Goal: Task Accomplishment & Management: Manage account settings

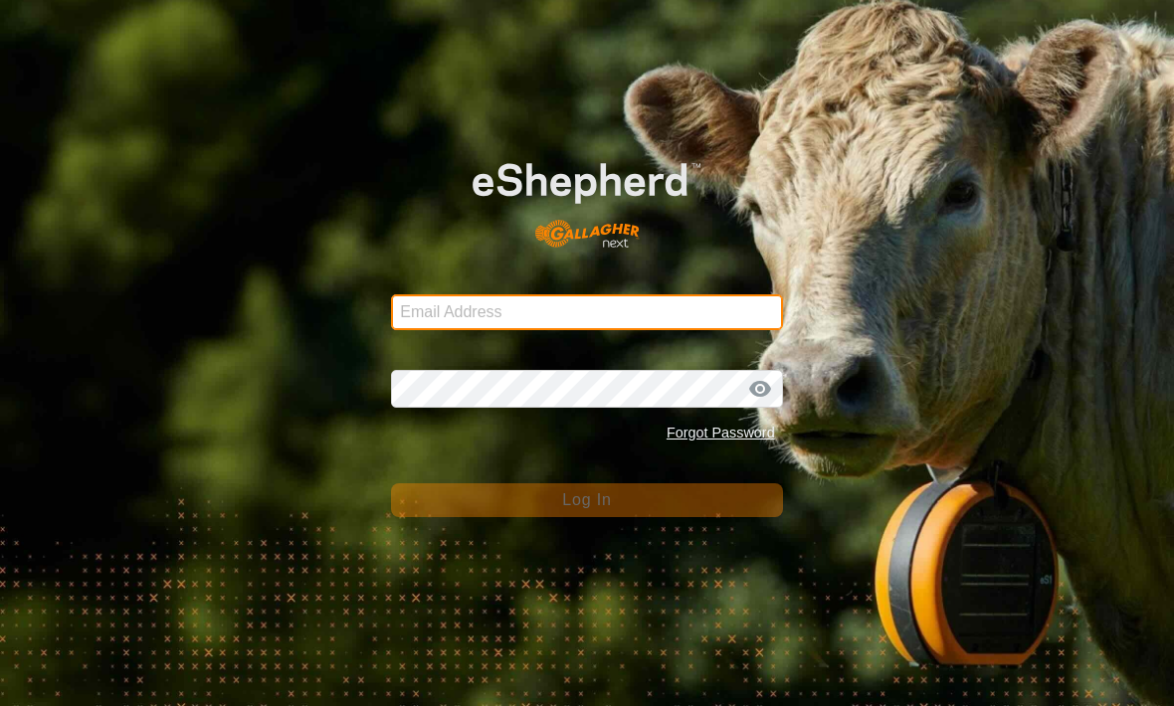
click at [727, 318] on input "Email Address" at bounding box center [586, 313] width 391 height 36
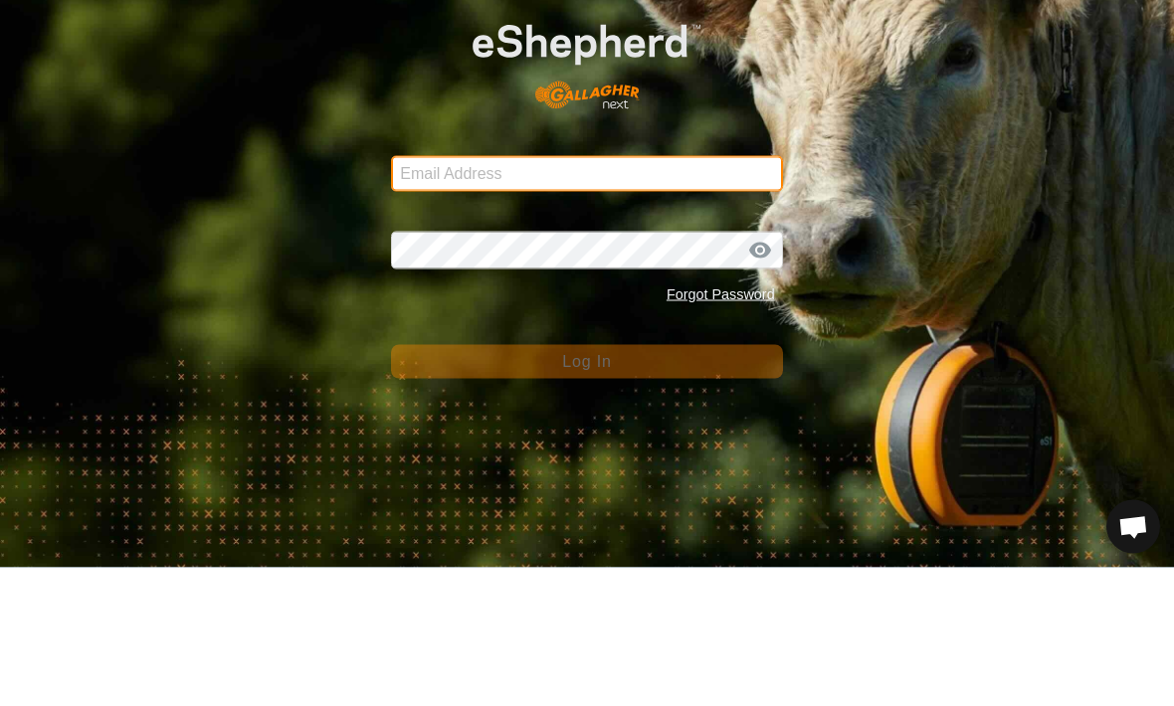
type input "[EMAIL_ADDRESS][DOMAIN_NAME]"
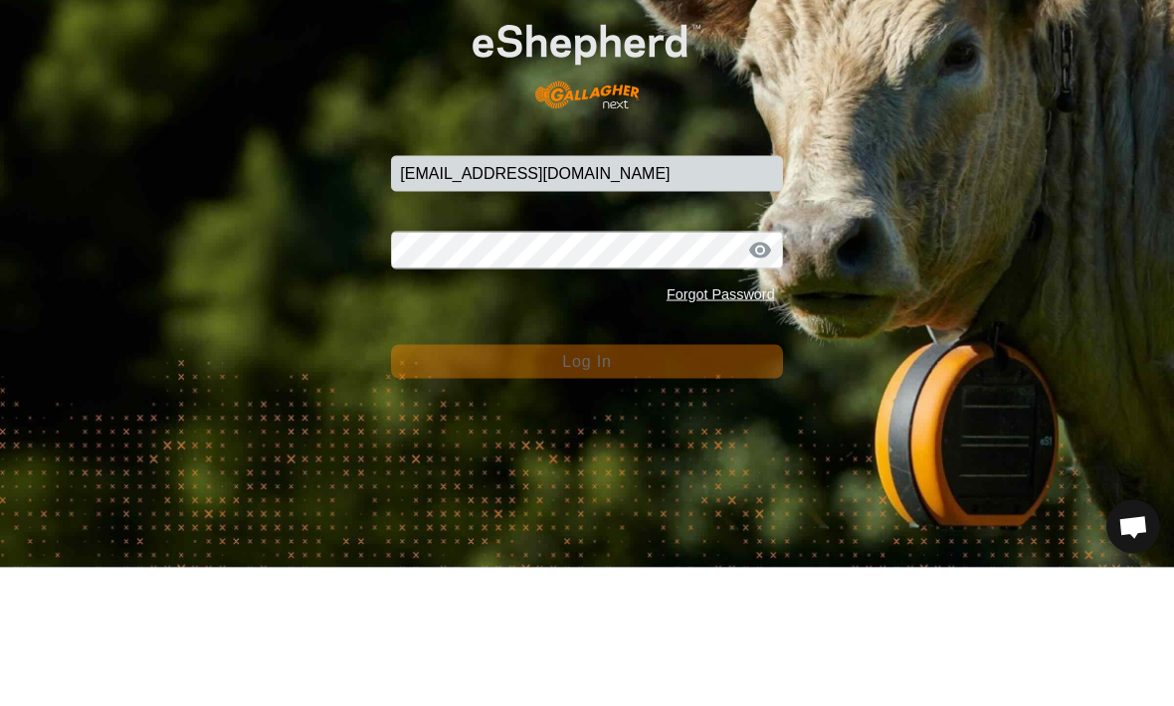
click at [586, 484] on button "Log In" at bounding box center [586, 501] width 391 height 34
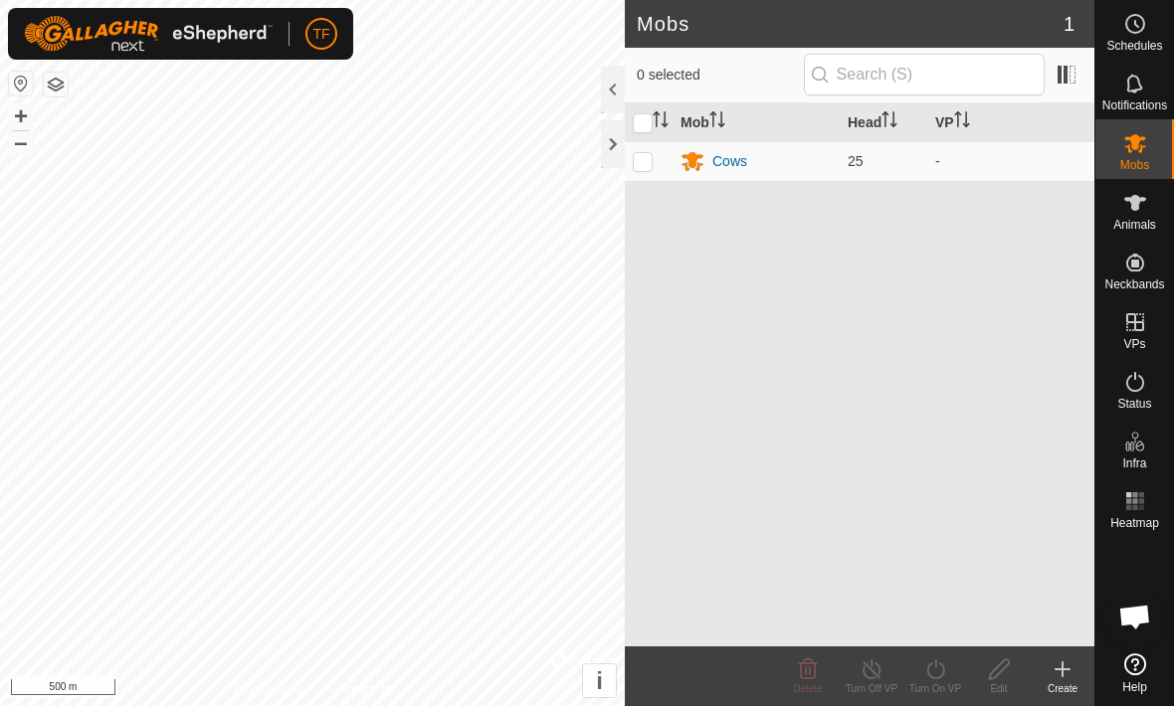
click at [734, 165] on div "Cows" at bounding box center [729, 161] width 35 height 21
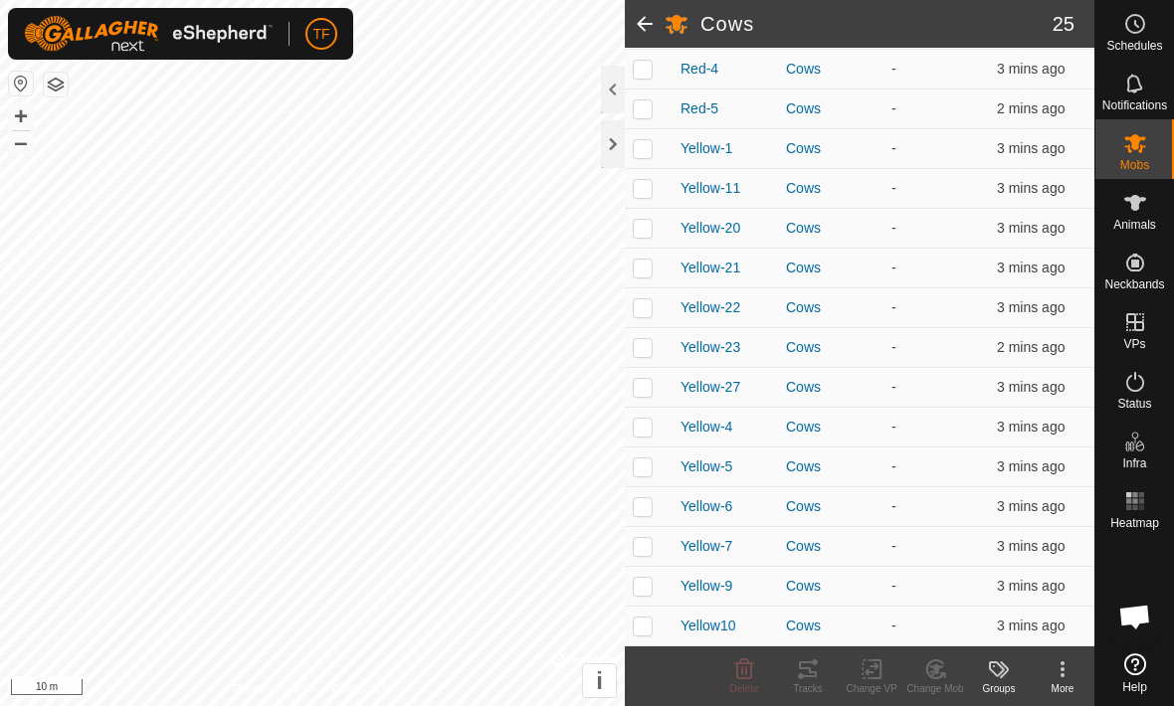
scroll to position [669, 0]
click at [1143, 223] on span "Animals" at bounding box center [1134, 225] width 43 height 12
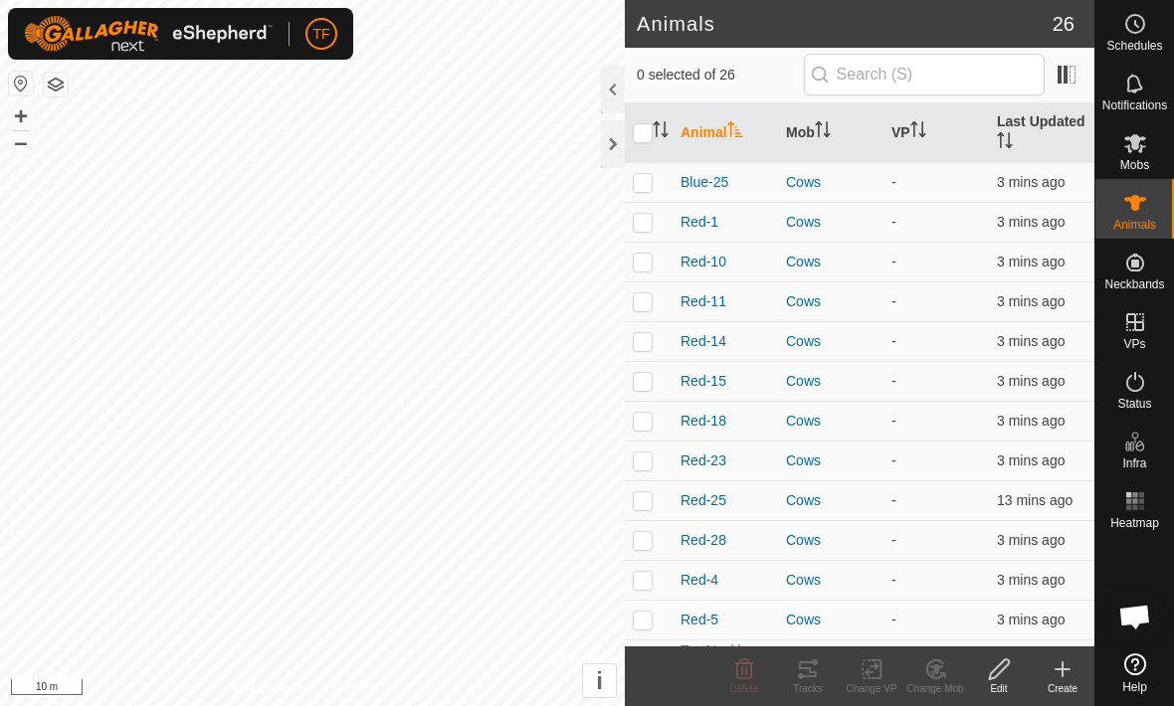
click at [646, 138] on input "checkbox" at bounding box center [643, 133] width 20 height 20
checkbox input "true"
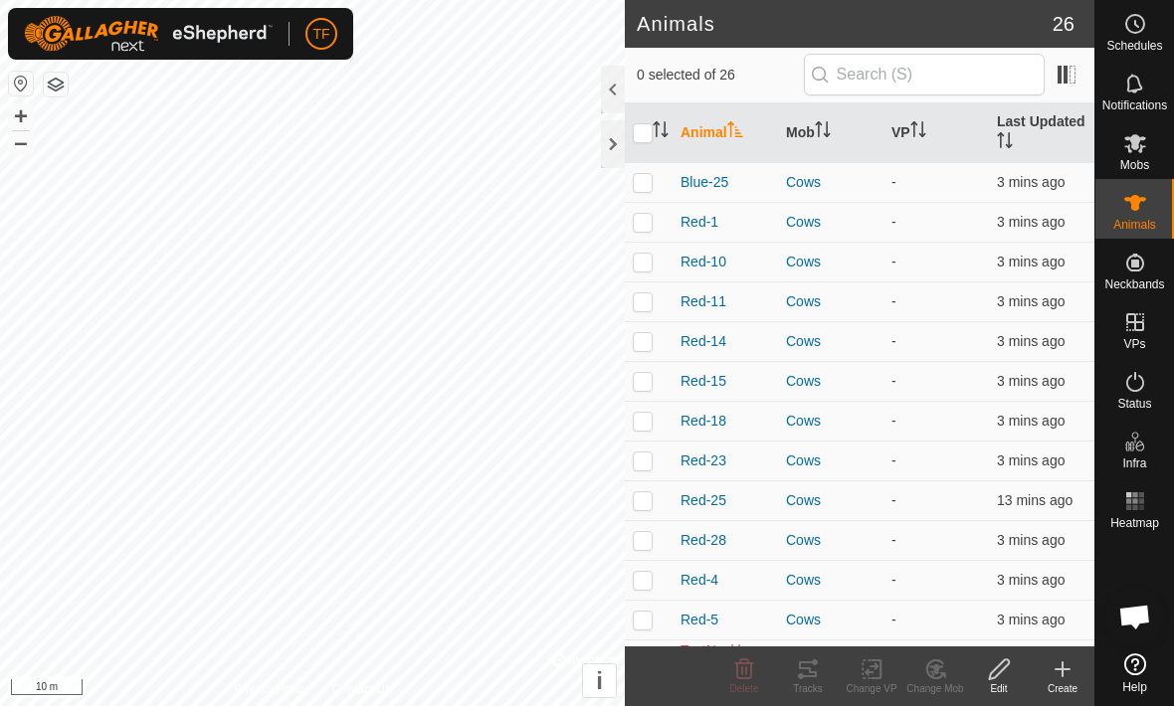
checkbox input "true"
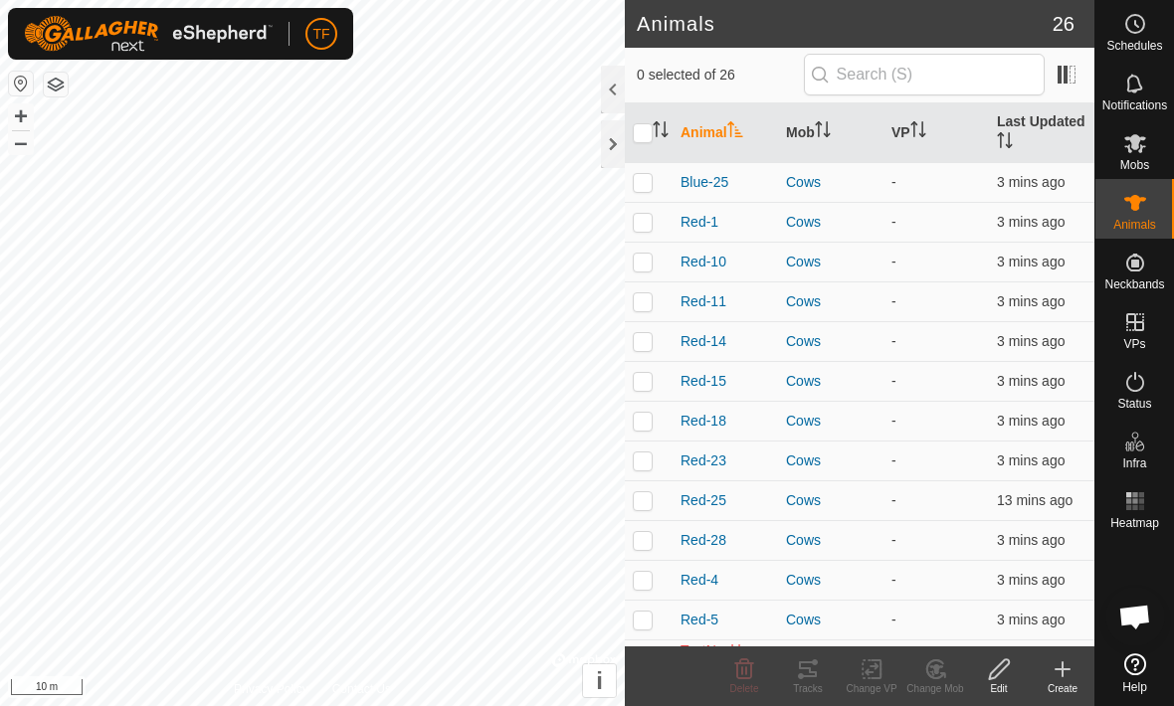
checkbox input "true"
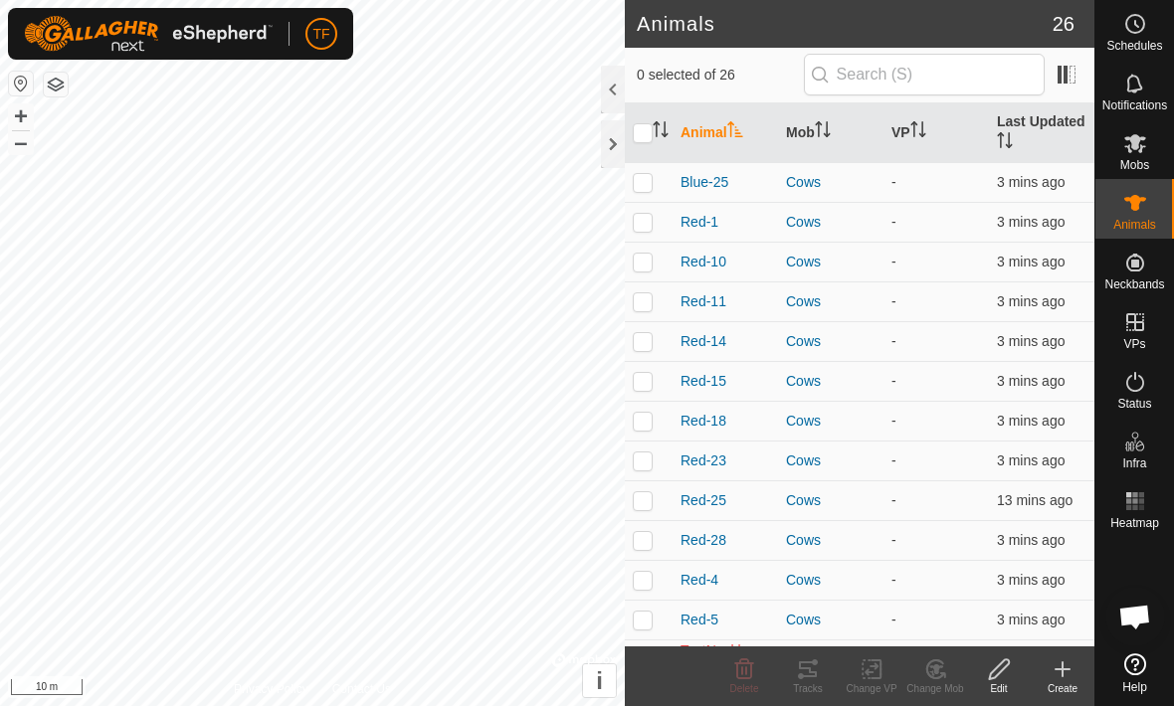
checkbox input "true"
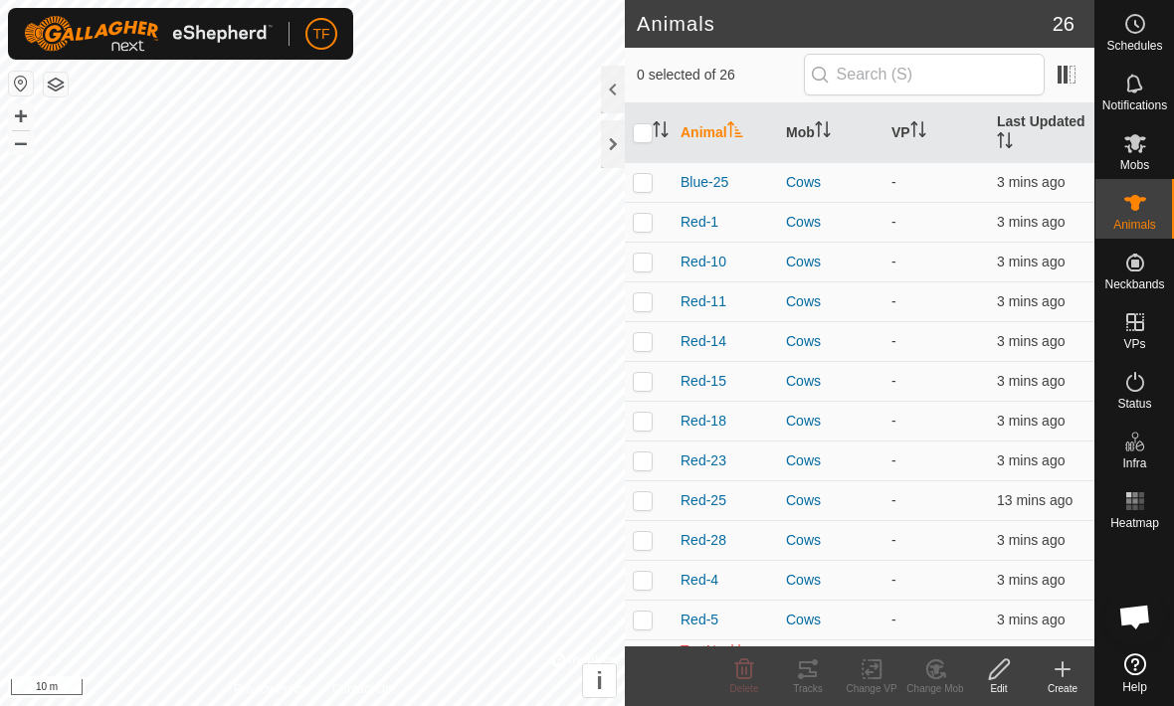
checkbox input "true"
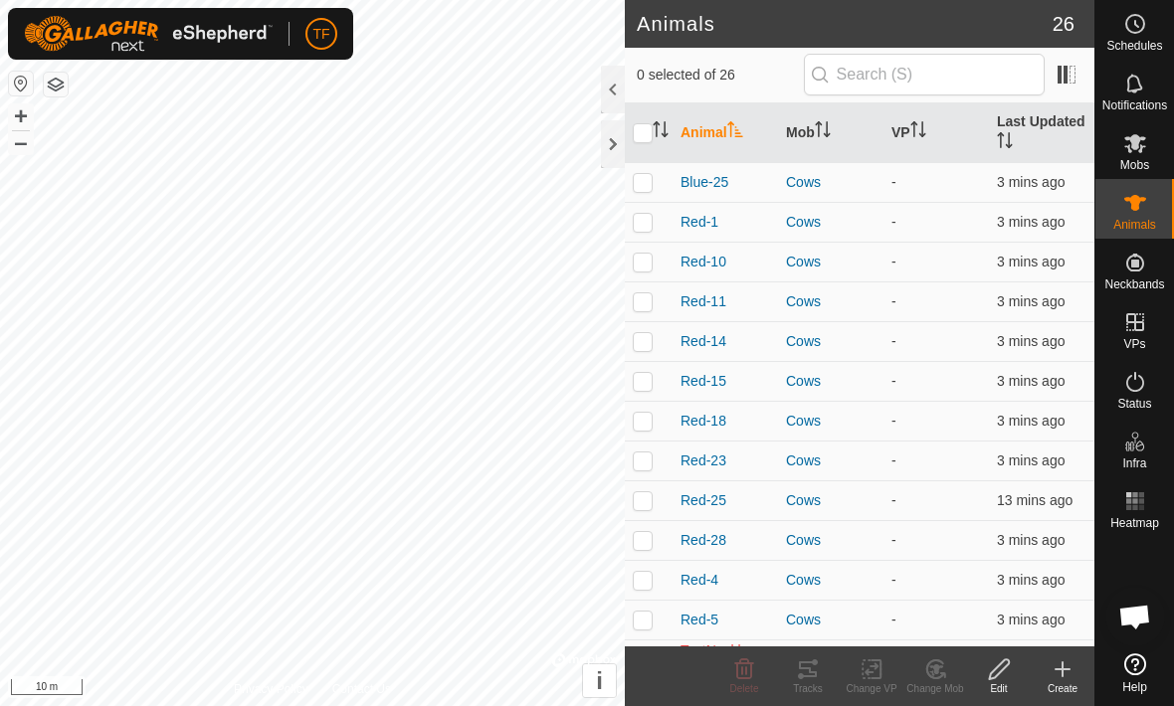
checkbox input "true"
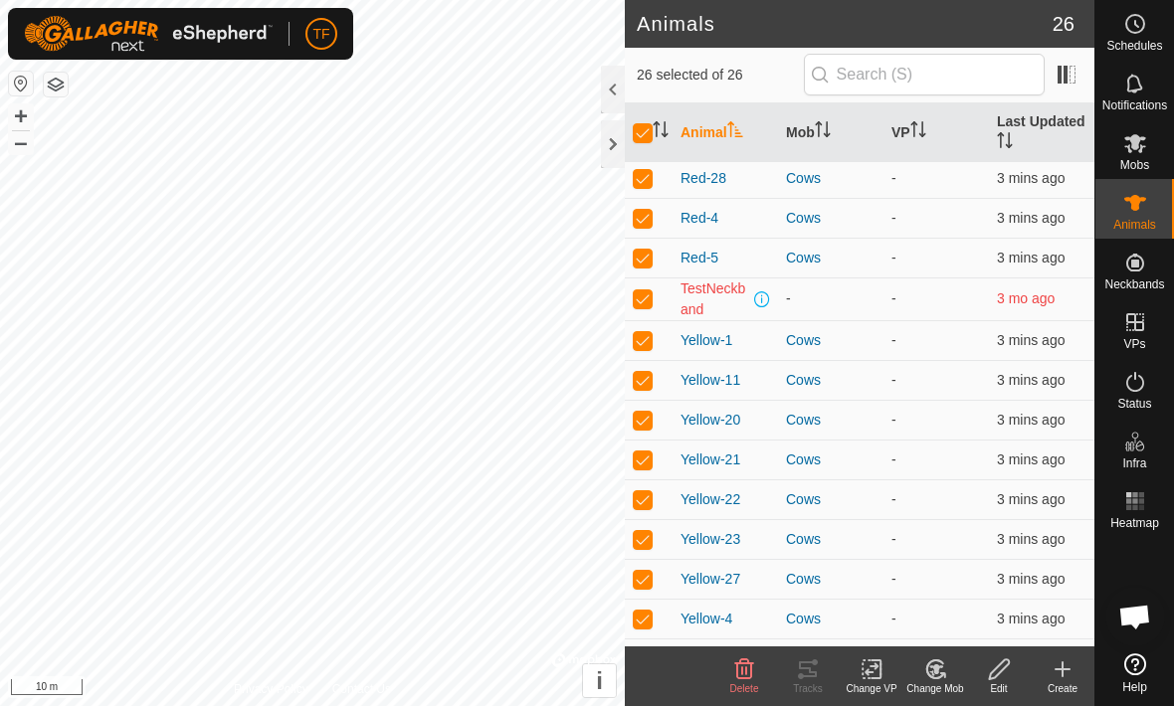
scroll to position [396, 0]
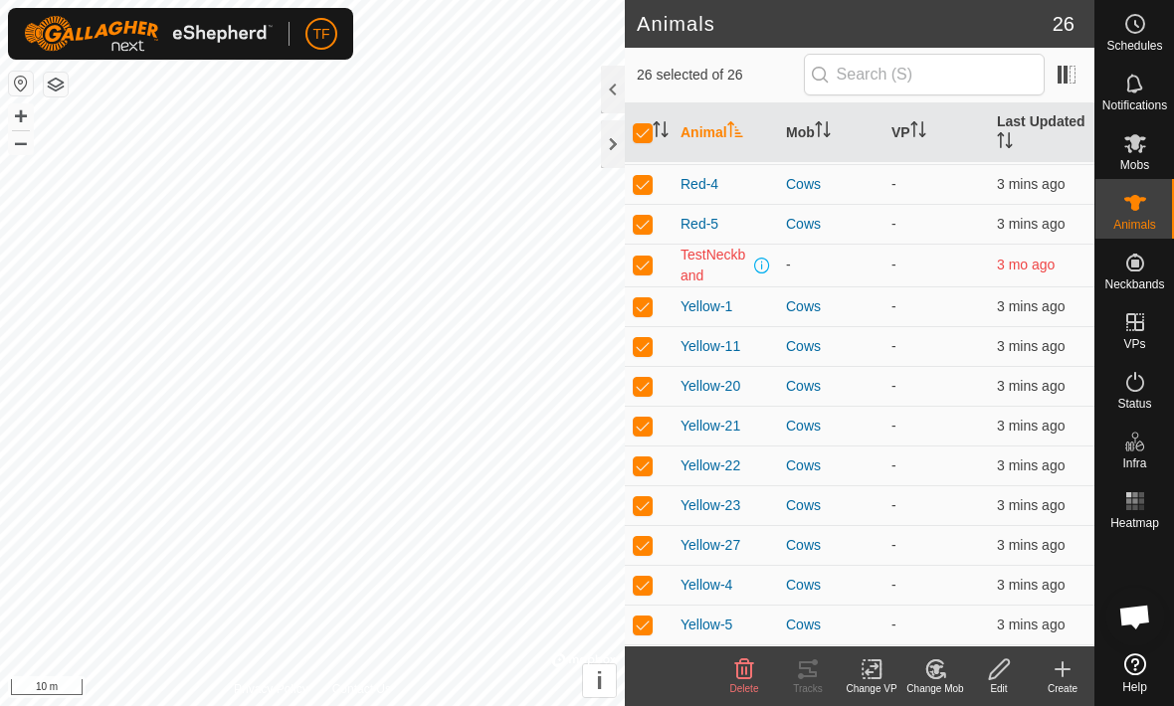
click at [641, 269] on p-checkbox at bounding box center [643, 265] width 20 height 16
checkbox input "false"
click at [881, 680] on icon at bounding box center [872, 670] width 25 height 24
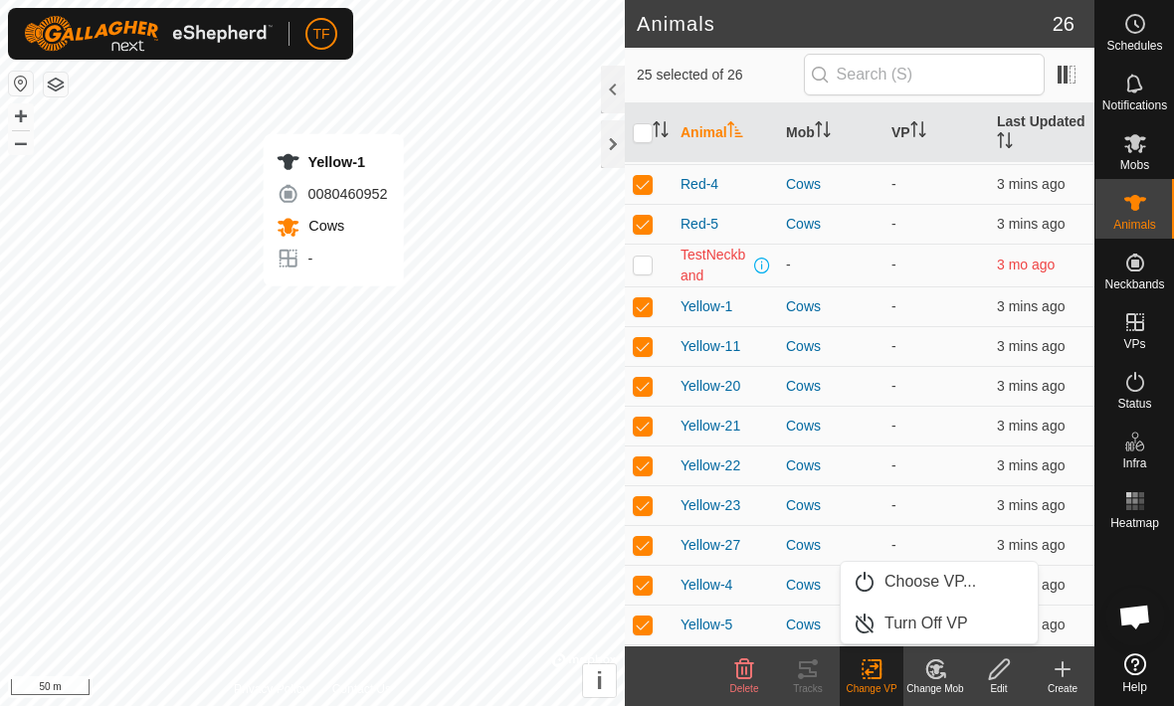
click at [963, 625] on span "Turn Off VP" at bounding box center [927, 624] width 84 height 24
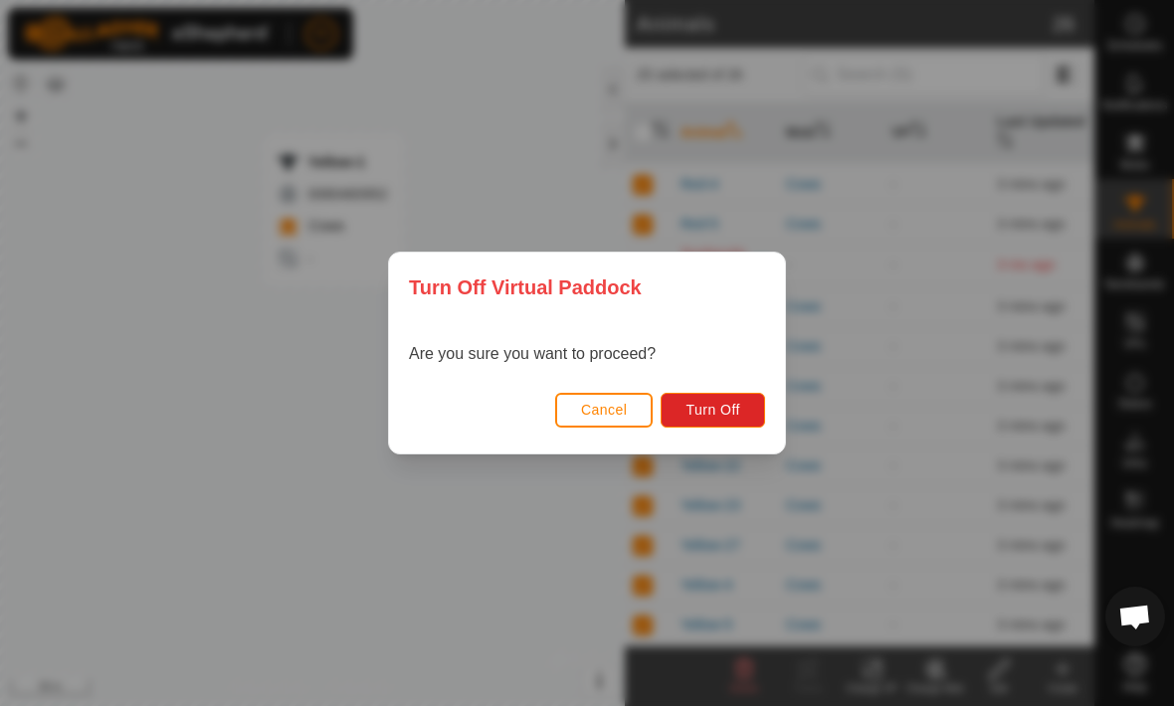
click at [613, 426] on button "Cancel" at bounding box center [604, 410] width 99 height 35
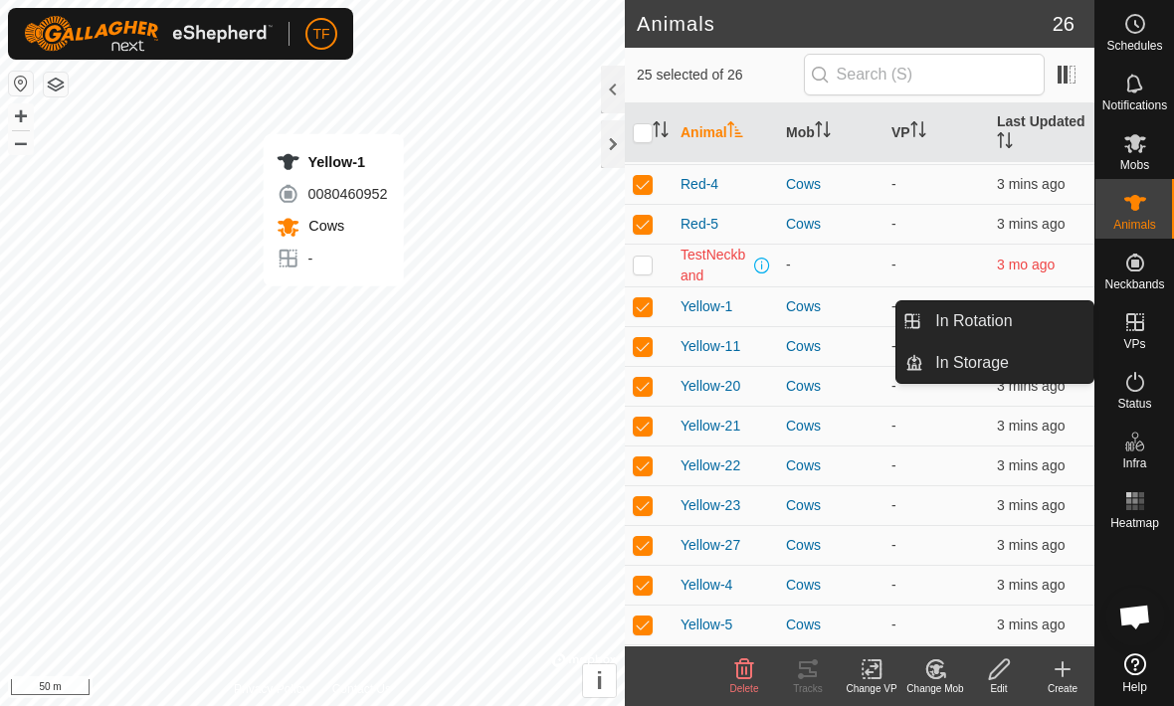
click at [1026, 316] on link "In Rotation" at bounding box center [1008, 321] width 170 height 40
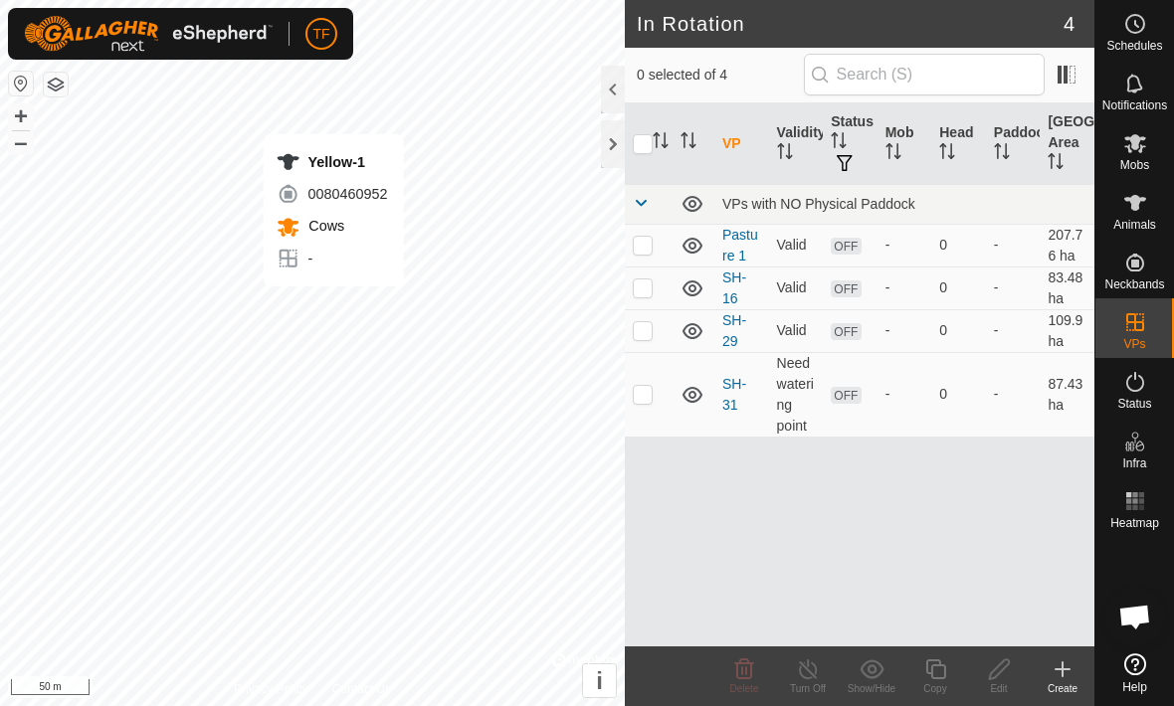
click at [644, 287] on p-checkbox at bounding box center [643, 288] width 20 height 16
checkbox input "true"
click at [648, 333] on p-checkbox at bounding box center [643, 330] width 20 height 16
checkbox input "true"
click at [647, 409] on td at bounding box center [649, 394] width 48 height 85
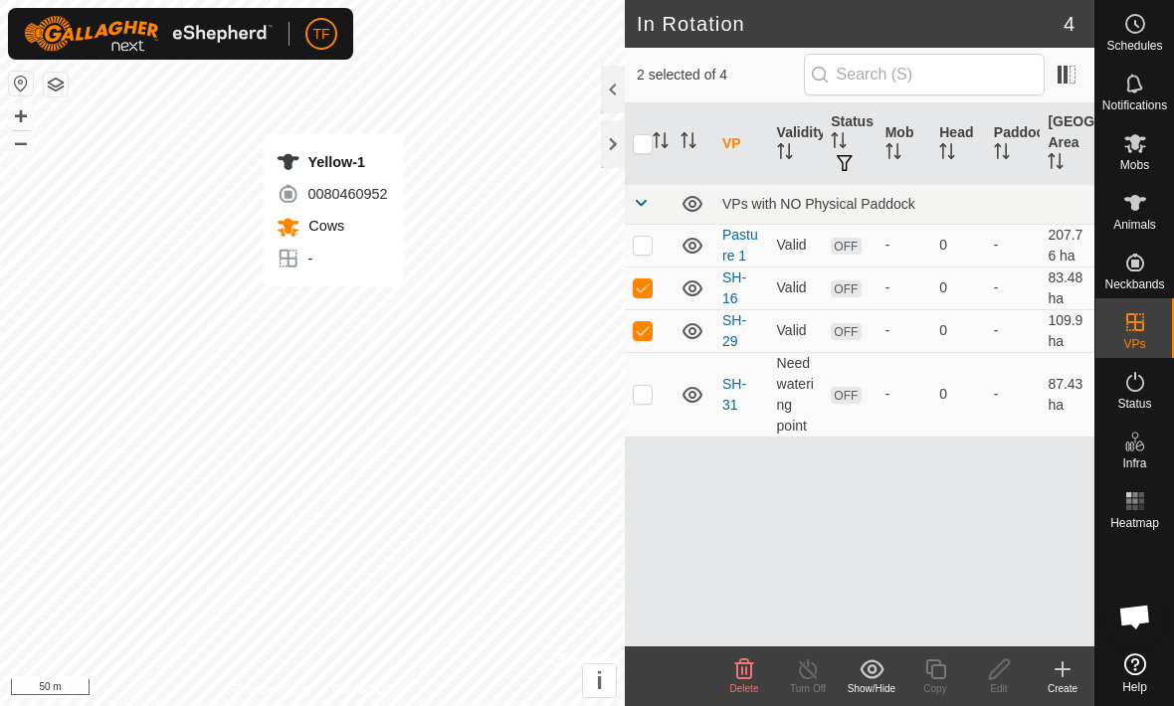
checkbox input "true"
click at [608, 85] on div at bounding box center [613, 90] width 24 height 48
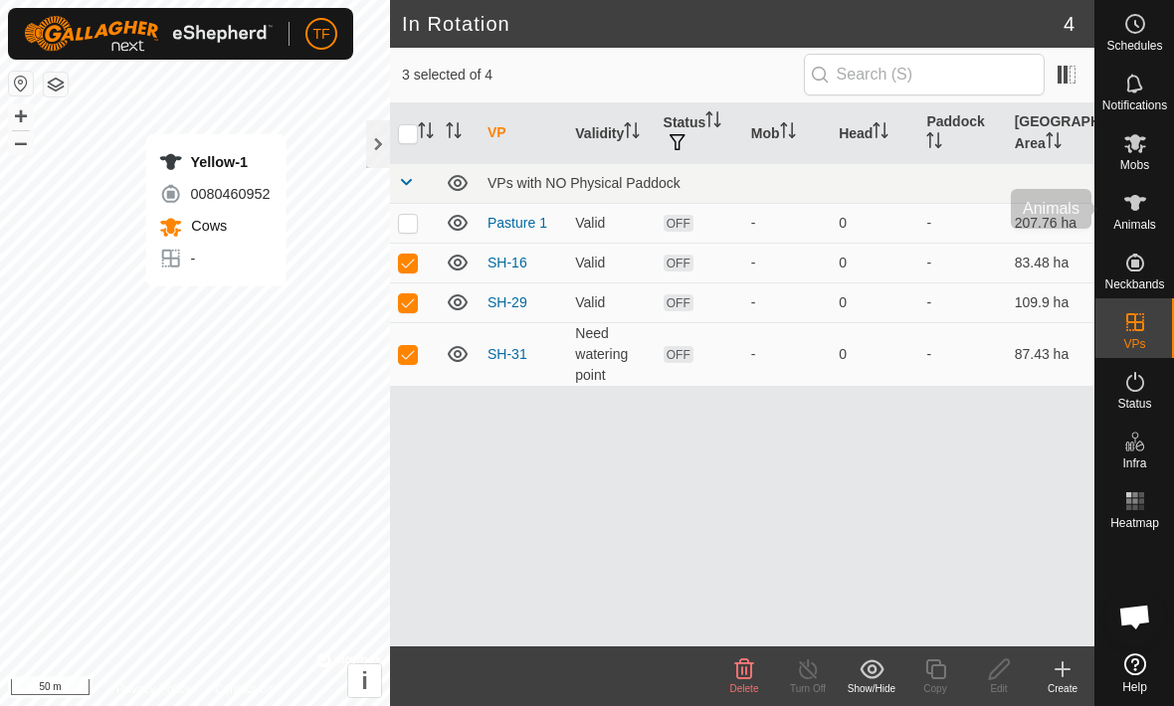
click at [1136, 219] on span "Animals" at bounding box center [1134, 225] width 43 height 12
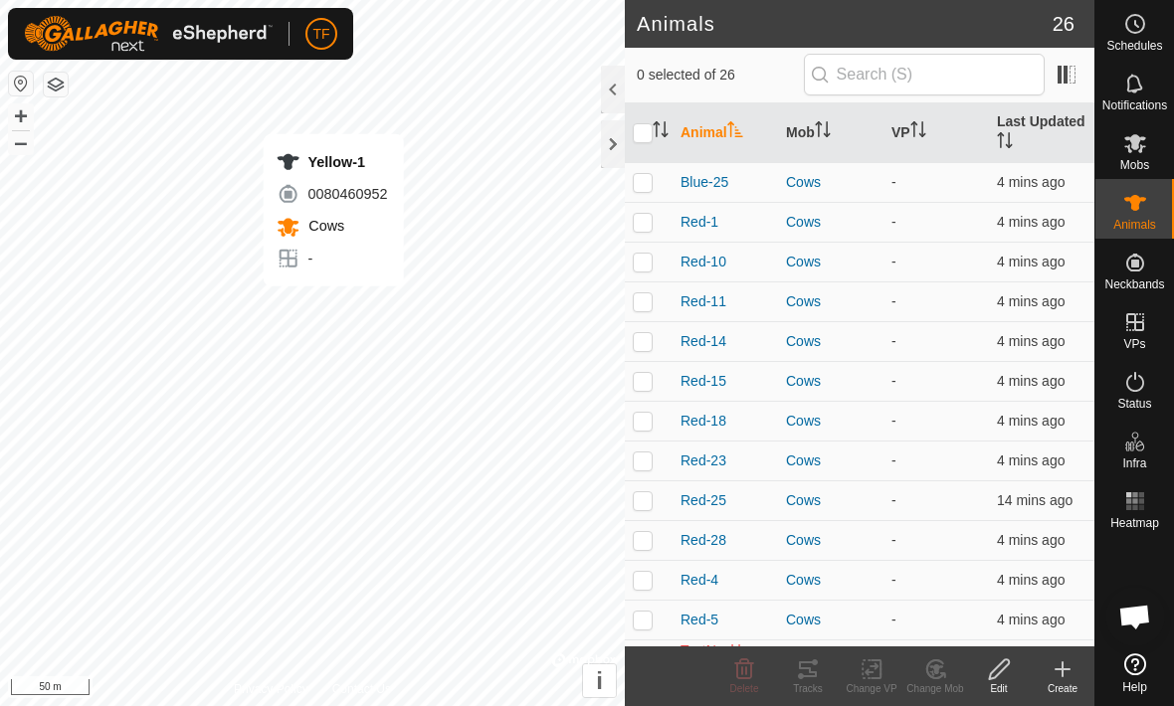
click at [651, 124] on input "checkbox" at bounding box center [643, 133] width 20 height 20
checkbox input "true"
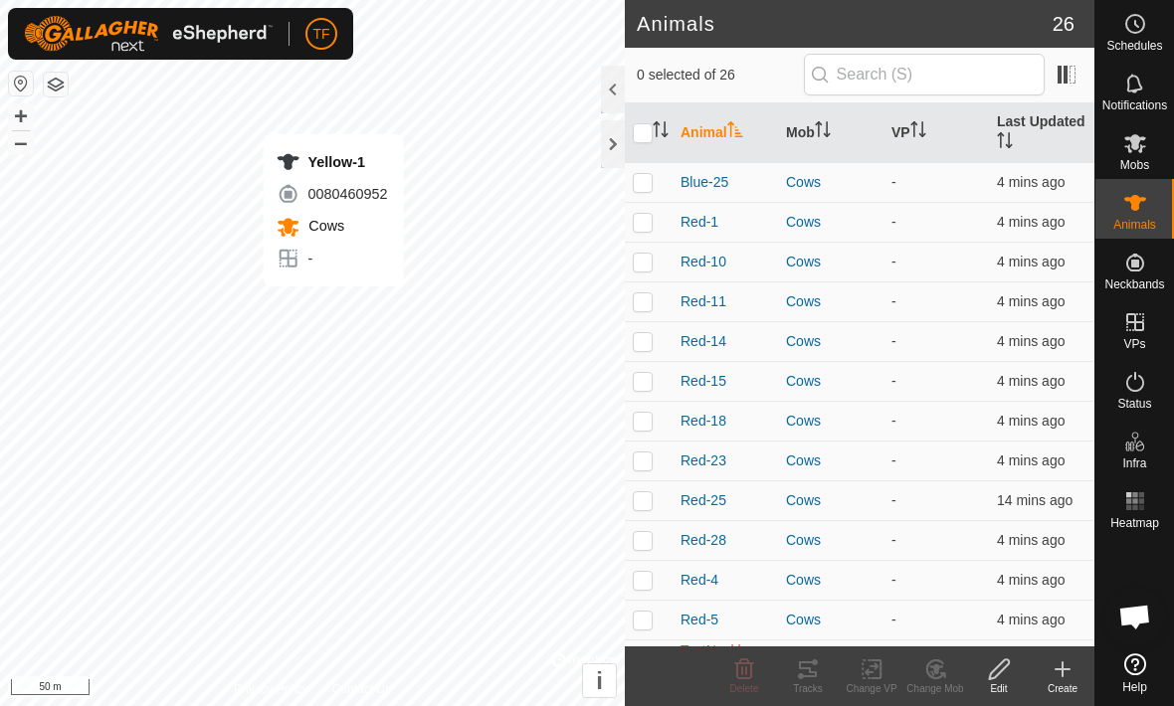
checkbox input "true"
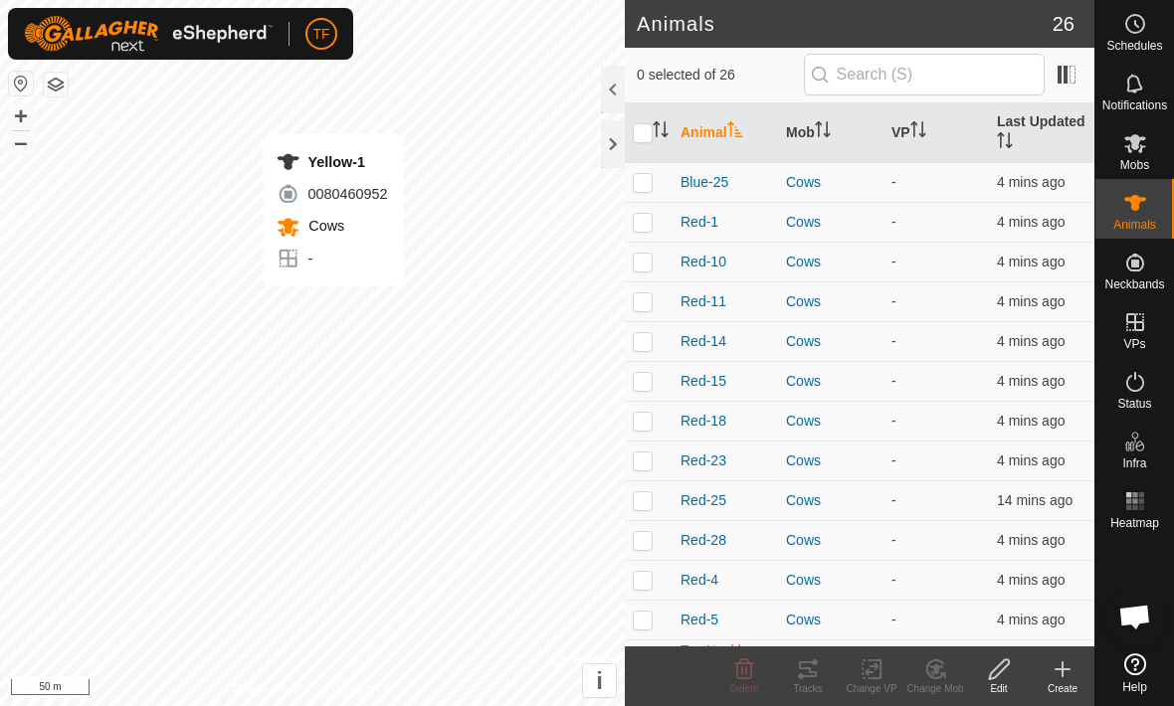
checkbox input "true"
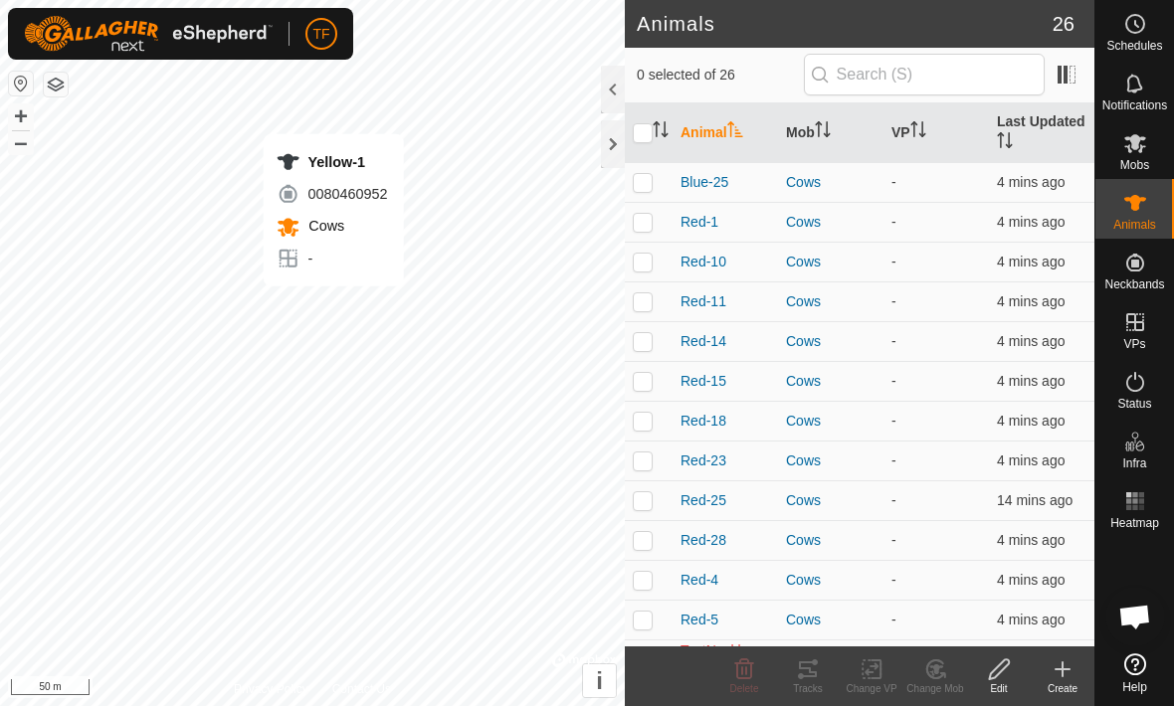
checkbox input "true"
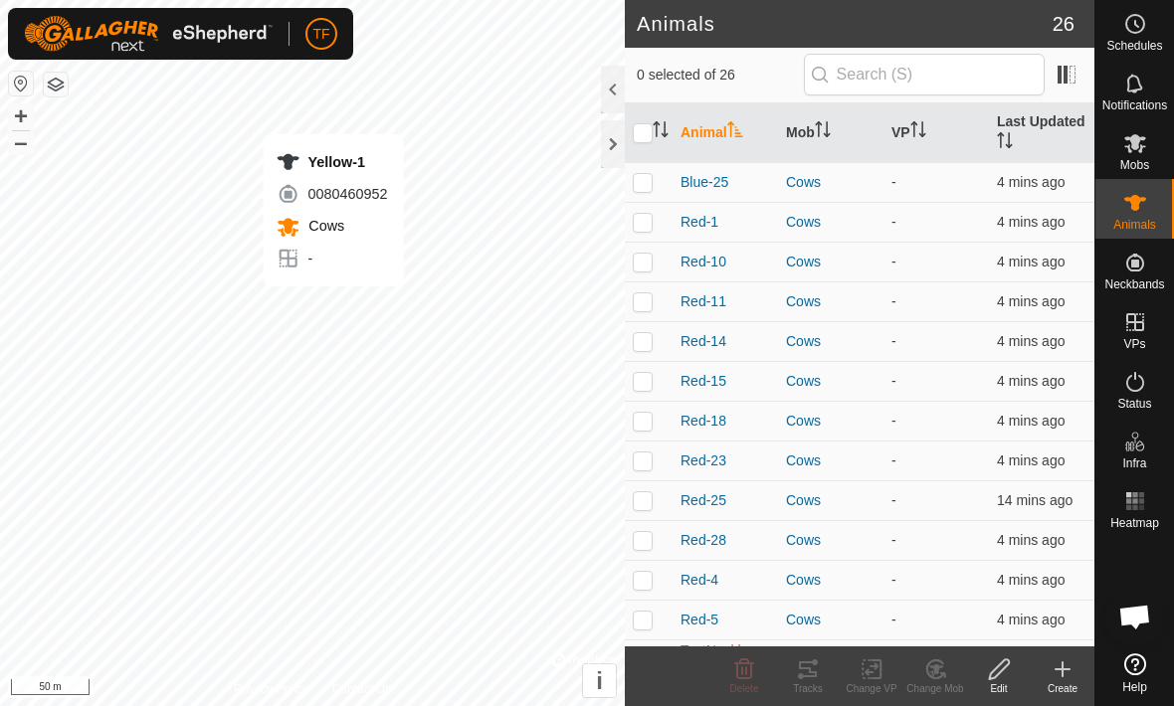
checkbox input "true"
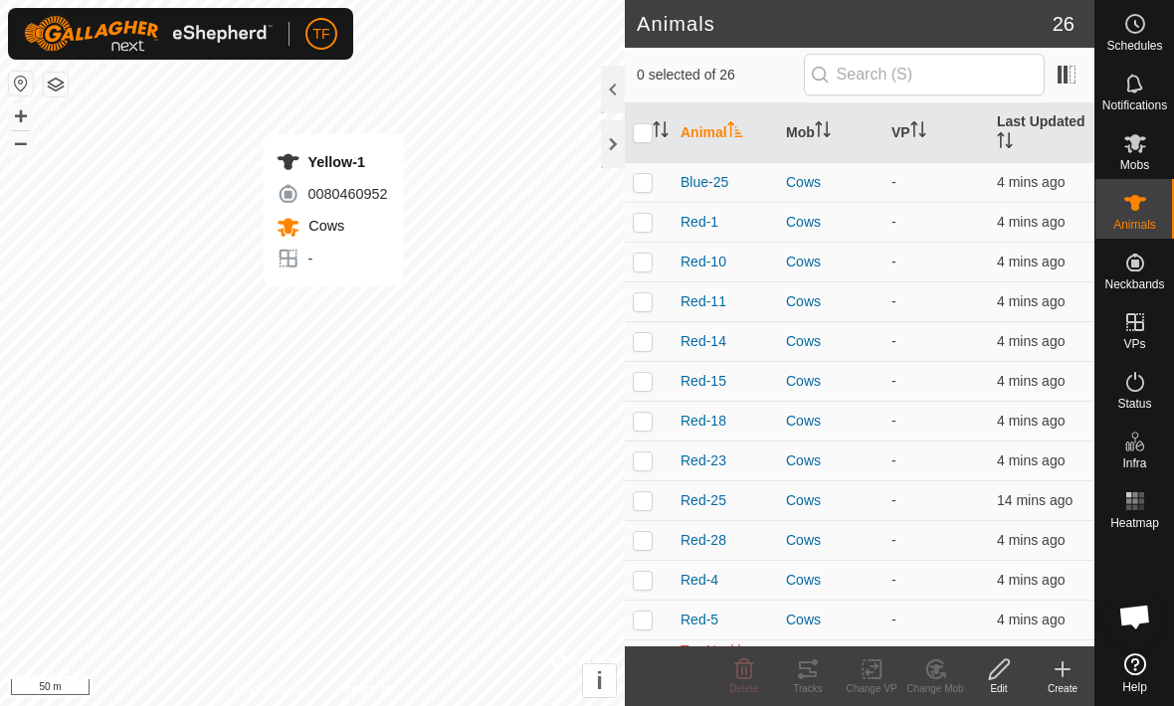
checkbox input "true"
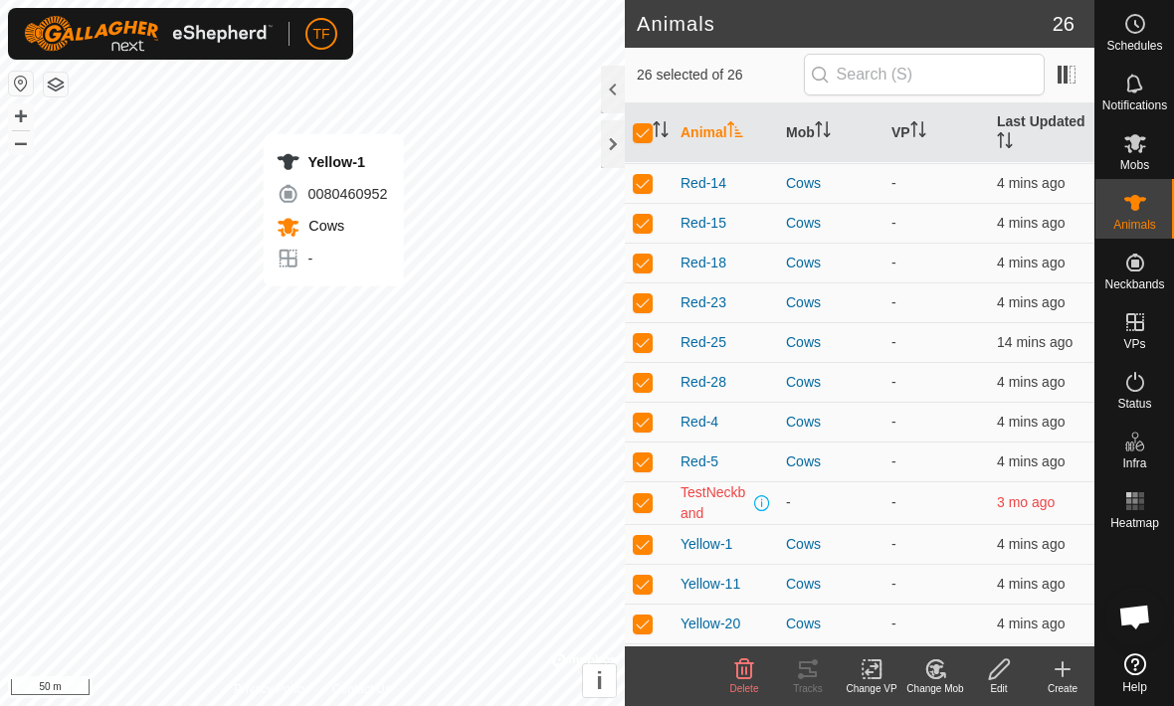
scroll to position [235, 0]
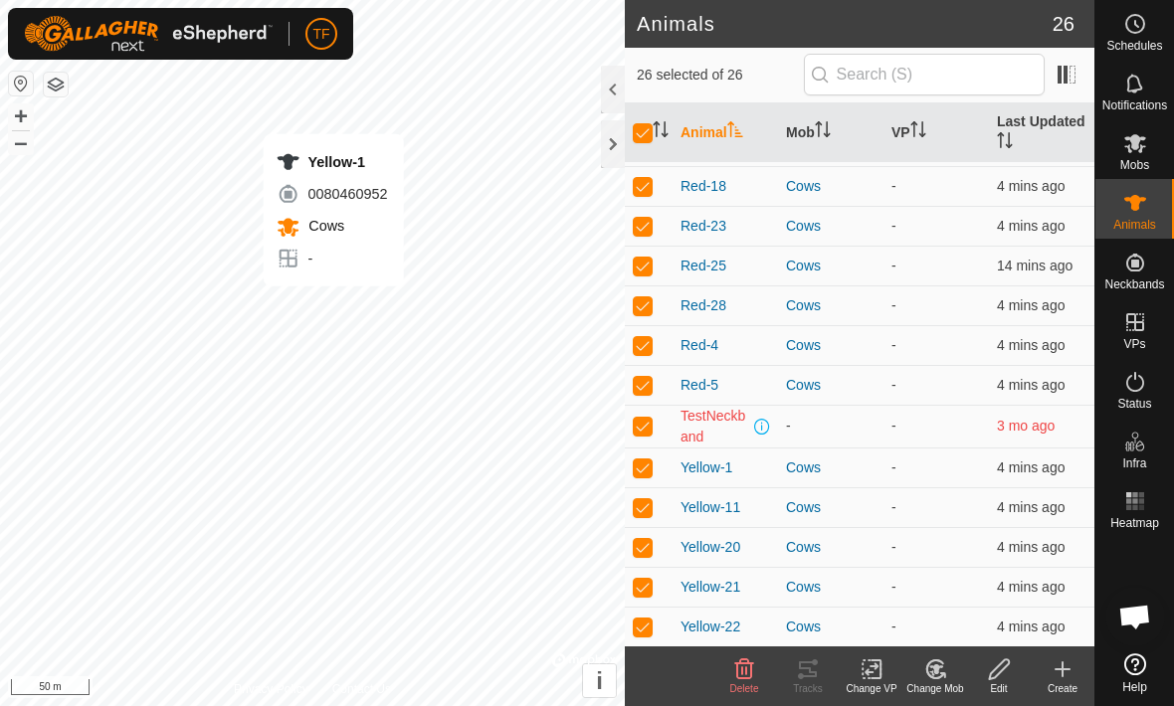
click at [644, 424] on p-checkbox at bounding box center [643, 426] width 20 height 16
checkbox input "false"
click at [875, 690] on div "Change VP" at bounding box center [872, 689] width 64 height 15
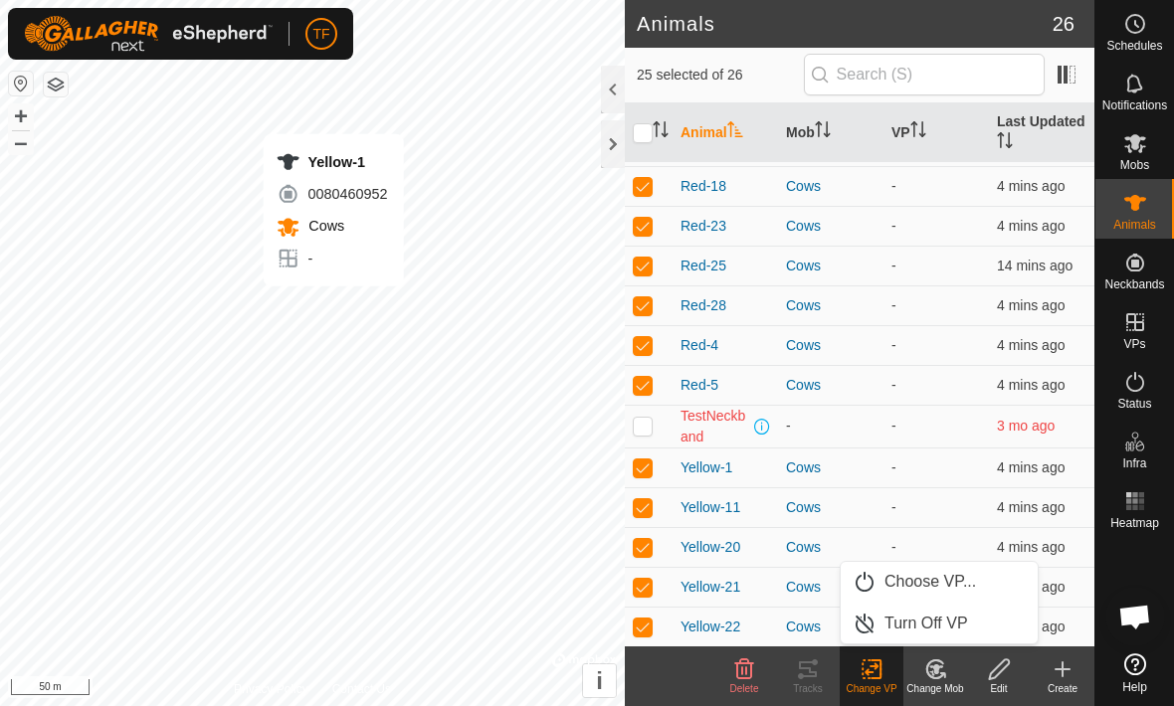
click at [985, 584] on link "Choose VP..." at bounding box center [939, 582] width 197 height 40
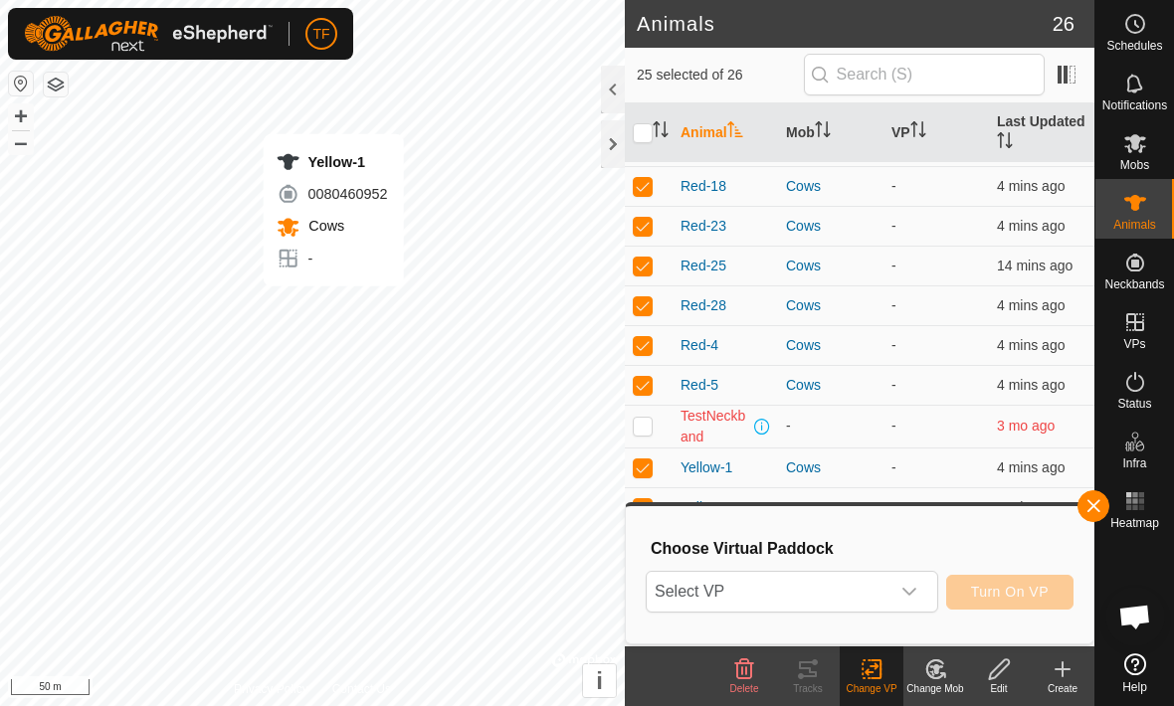
click at [931, 585] on p-select "Select VP" at bounding box center [792, 592] width 293 height 42
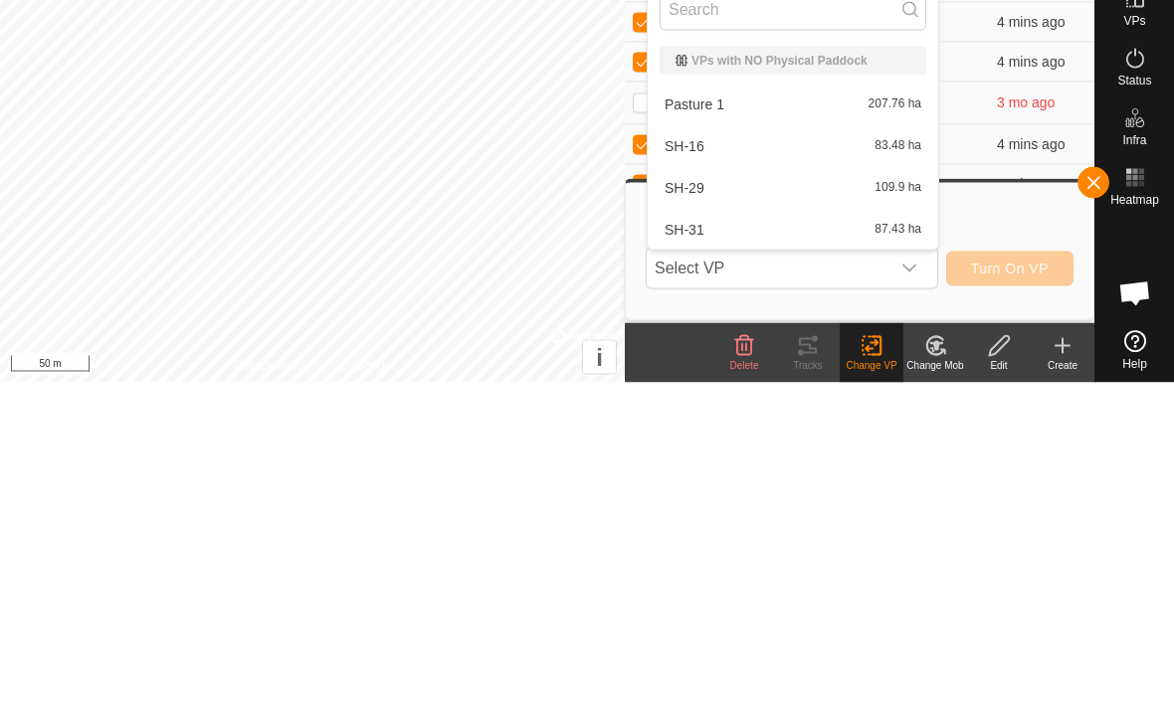
click at [875, 421] on span "207.76 ha" at bounding box center [895, 428] width 53 height 14
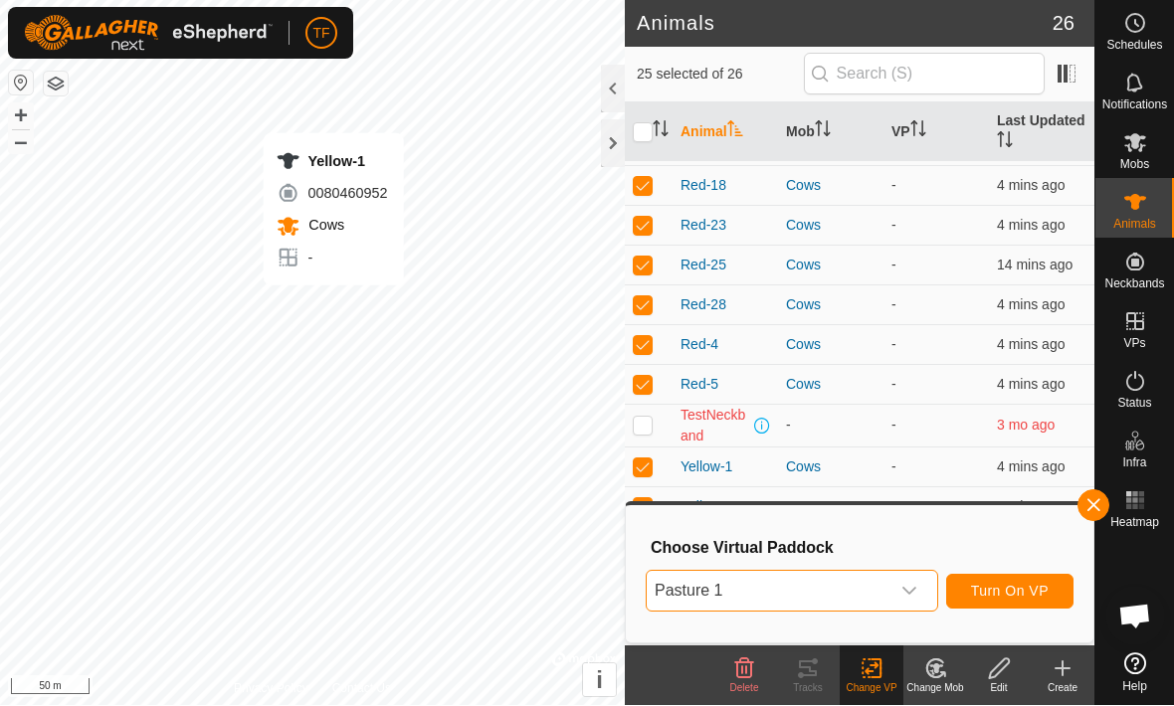
click at [1092, 502] on span "button" at bounding box center [1094, 506] width 16 height 16
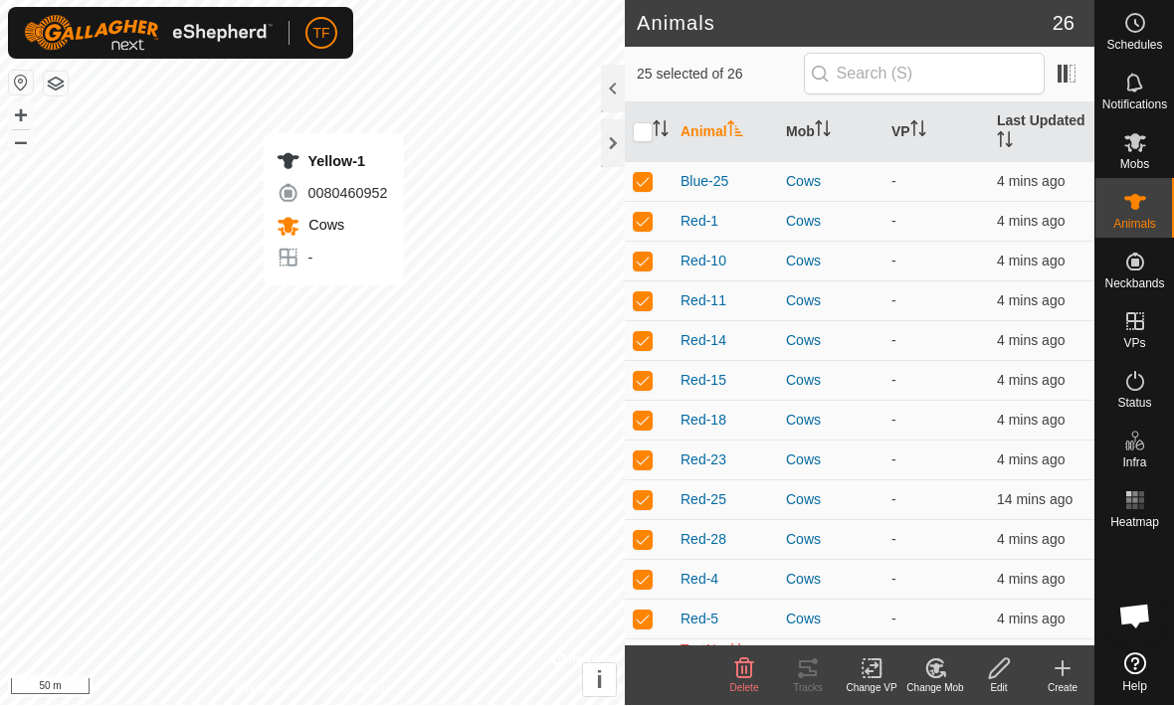
scroll to position [0, 0]
click at [647, 138] on input "checkbox" at bounding box center [643, 133] width 20 height 20
checkbox input "true"
click at [640, 142] on input "checkbox" at bounding box center [643, 133] width 20 height 20
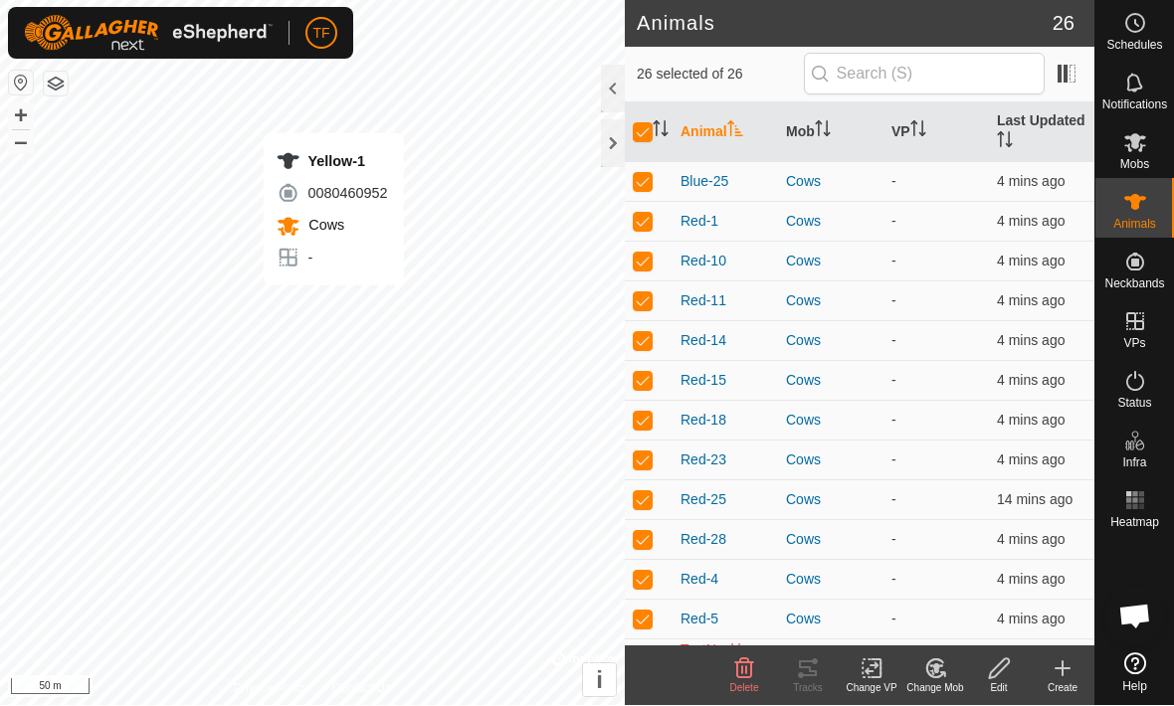
checkbox input "false"
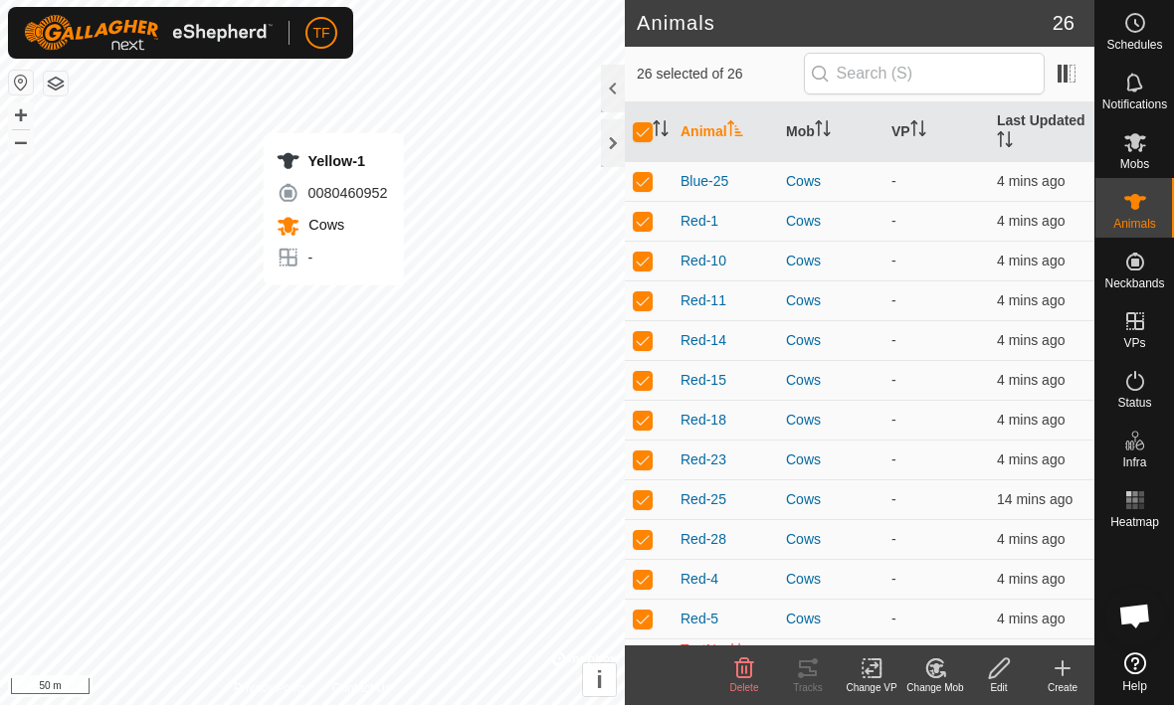
checkbox input "false"
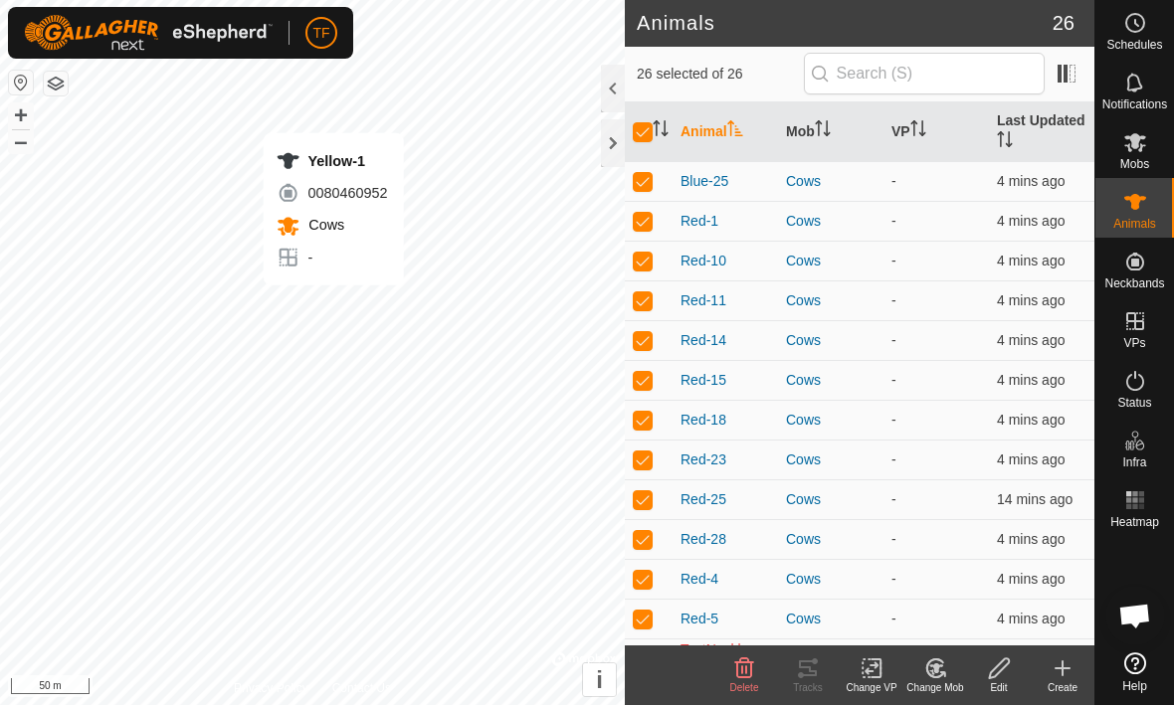
checkbox input "false"
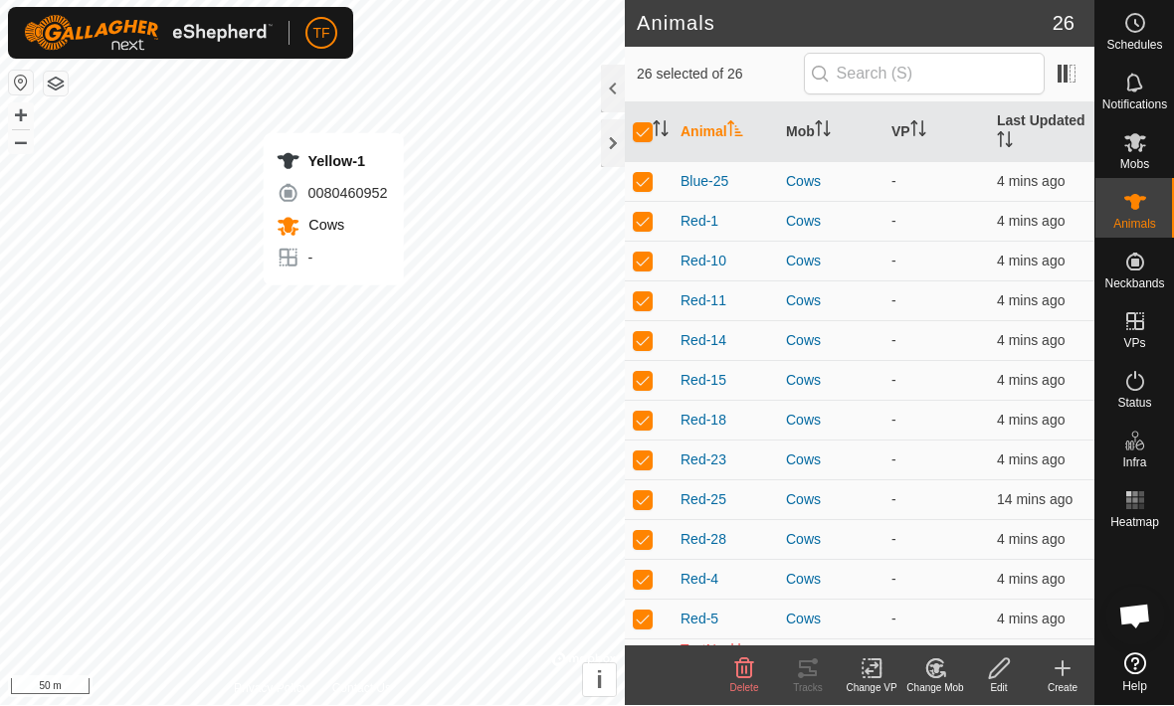
checkbox input "false"
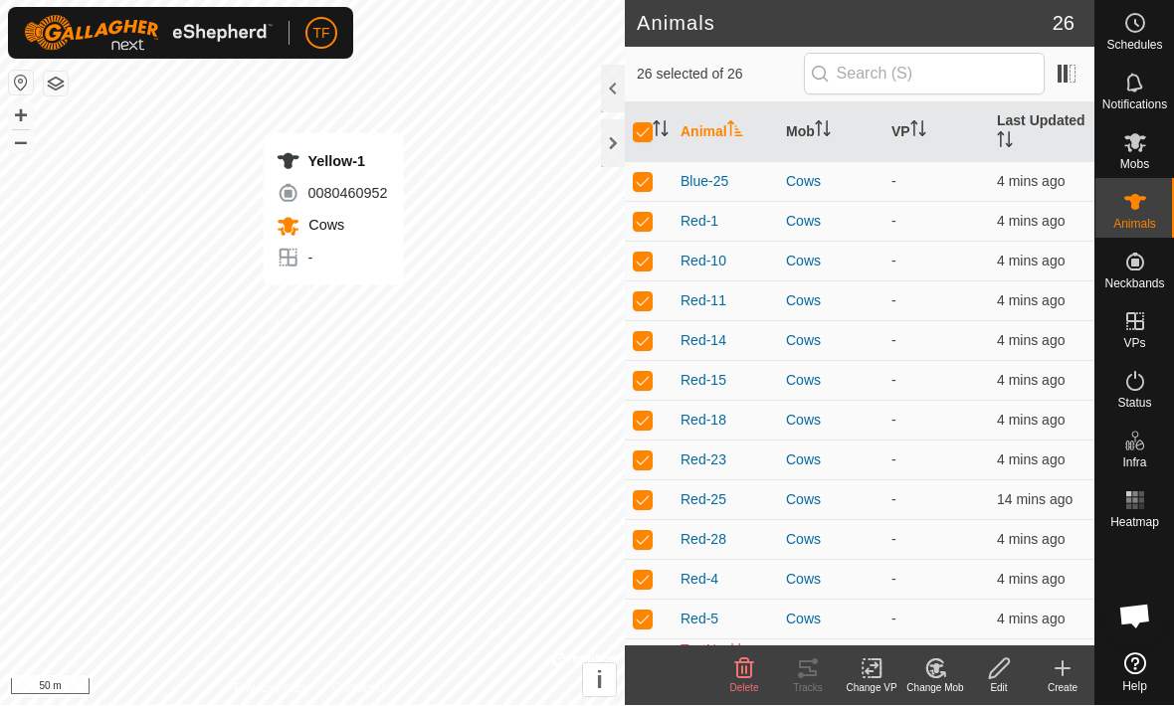
checkbox input "false"
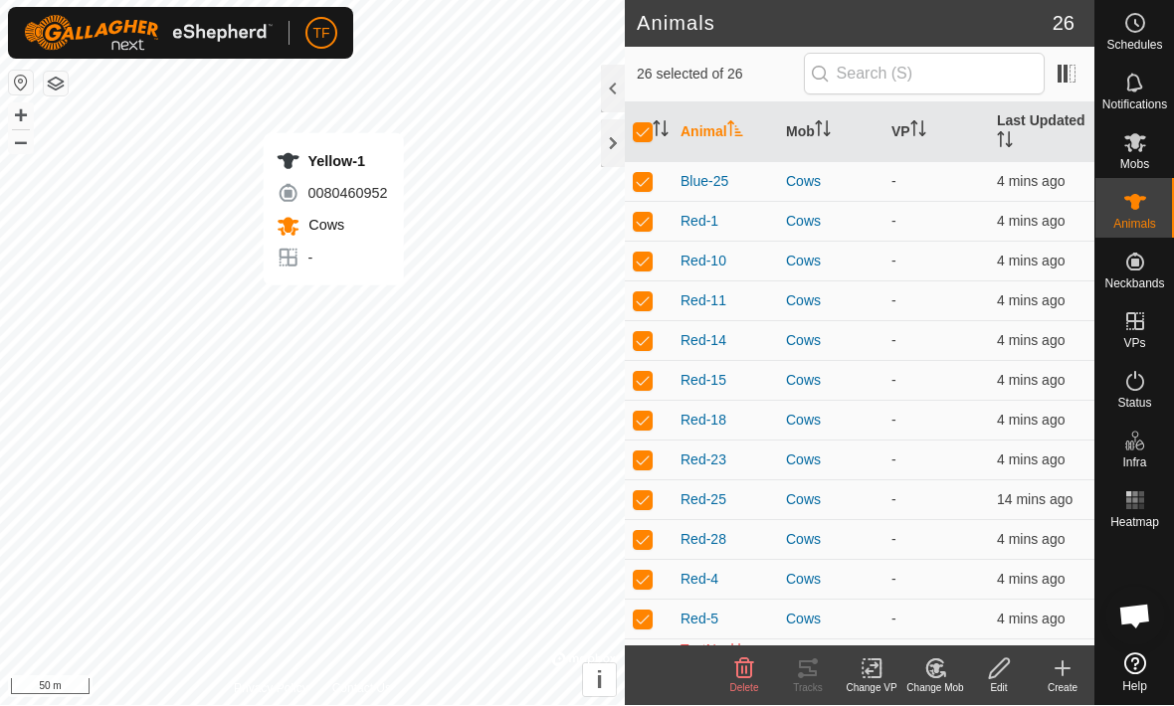
checkbox input "false"
